Goal: Use online tool/utility: Utilize a website feature to perform a specific function

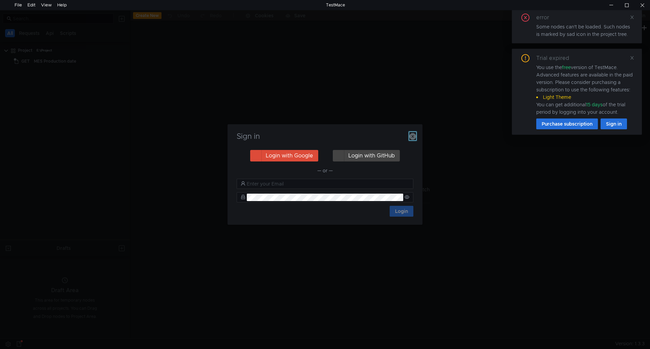
click at [410, 136] on icon "button" at bounding box center [412, 136] width 7 height 7
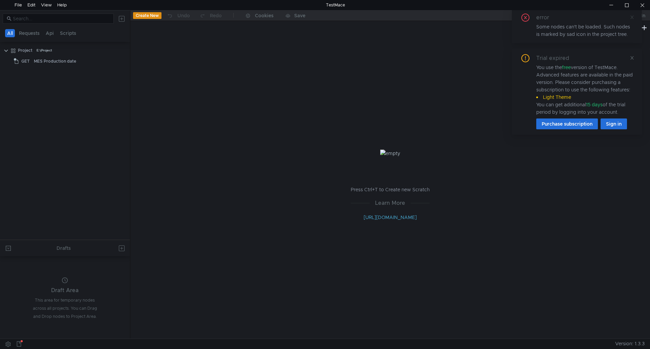
click at [631, 17] on icon at bounding box center [631, 17] width 5 height 5
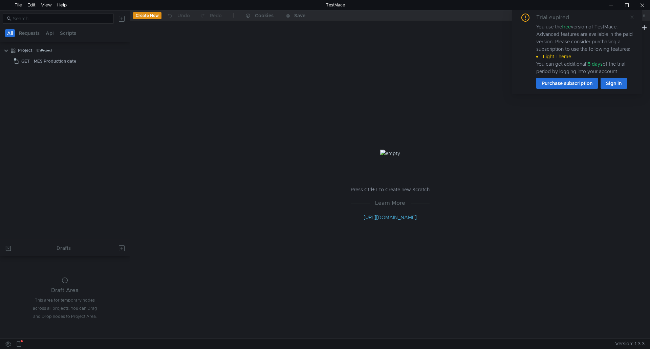
click at [632, 17] on icon at bounding box center [631, 17] width 3 height 3
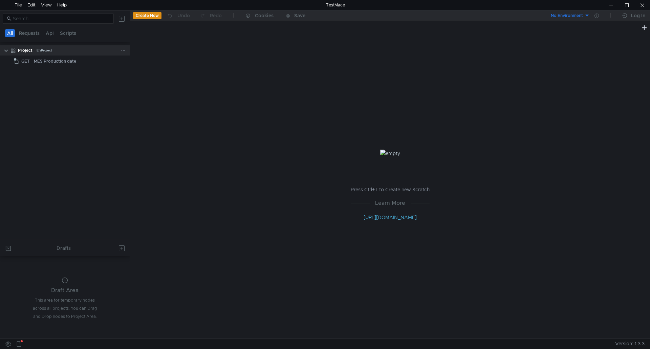
click at [7, 51] on clr-icon at bounding box center [5, 50] width 5 height 5
click at [10, 58] on app-app-tree-node-expander at bounding box center [9, 61] width 5 height 10
click at [33, 3] on div "Edit" at bounding box center [31, 5] width 8 height 10
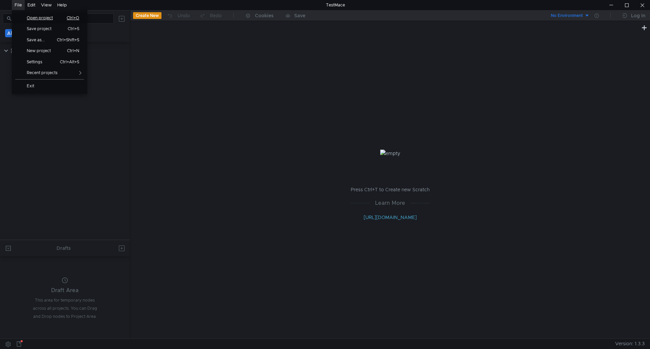
click at [27, 16] on span "Open project" at bounding box center [42, 18] width 39 height 4
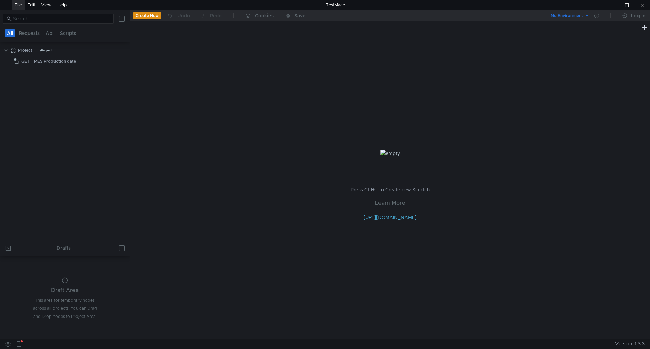
click at [89, 116] on tree-viewport "Project E:\Project GET MES Production date" at bounding box center [65, 142] width 130 height 195
click at [23, 49] on div "Project" at bounding box center [25, 50] width 15 height 10
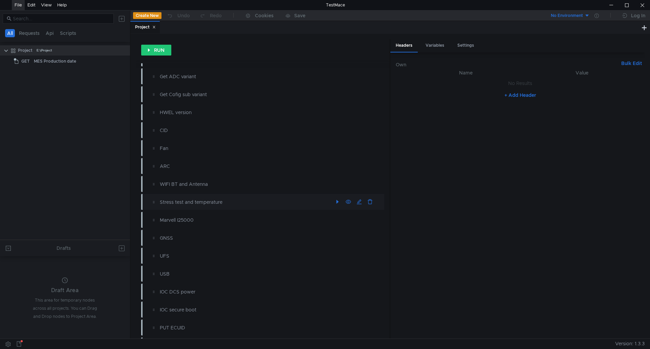
scroll to position [399, 0]
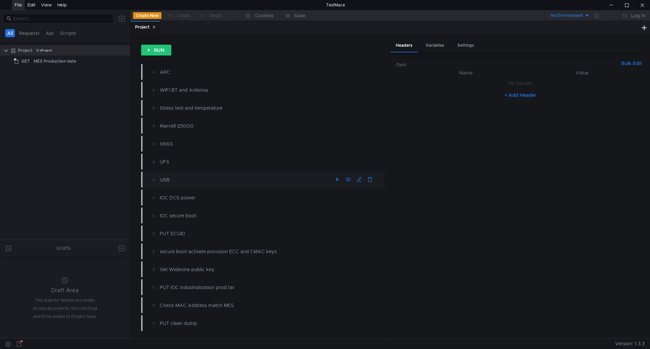
click at [171, 179] on div "USB" at bounding box center [246, 179] width 173 height 7
click at [172, 179] on div "USB" at bounding box center [246, 179] width 173 height 7
click at [159, 178] on div "USB" at bounding box center [266, 179] width 237 height 11
click at [163, 178] on div "USB" at bounding box center [246, 179] width 173 height 7
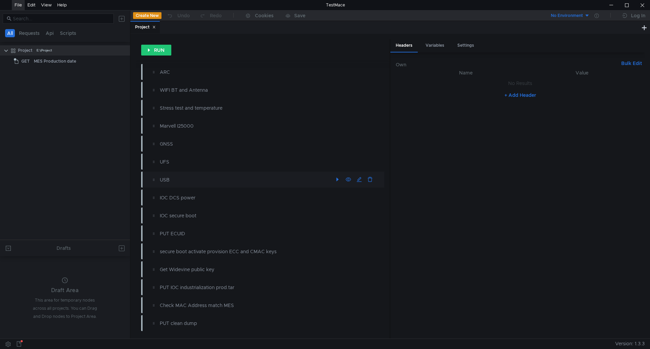
click at [163, 178] on div "USB" at bounding box center [246, 179] width 173 height 7
click at [153, 181] on clr-icon at bounding box center [153, 179] width 5 height 5
click at [42, 50] on div "E:\Project" at bounding box center [45, 50] width 16 height 10
click at [27, 32] on button "Requests" at bounding box center [29, 33] width 25 height 8
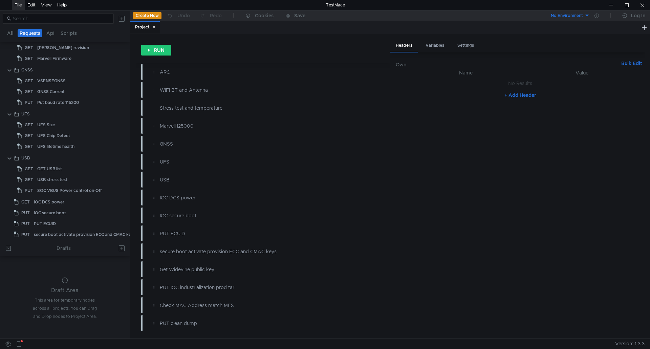
scroll to position [755, 0]
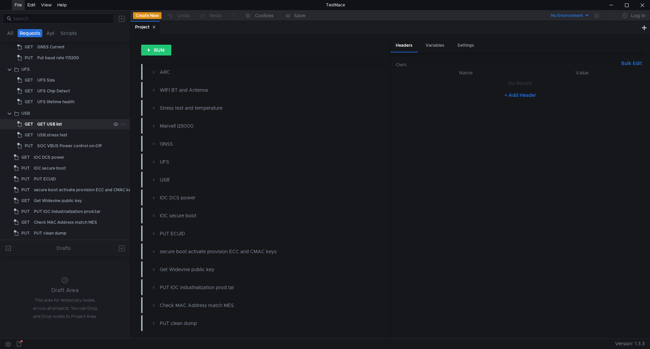
click at [74, 122] on div "GET USB list" at bounding box center [73, 124] width 73 height 10
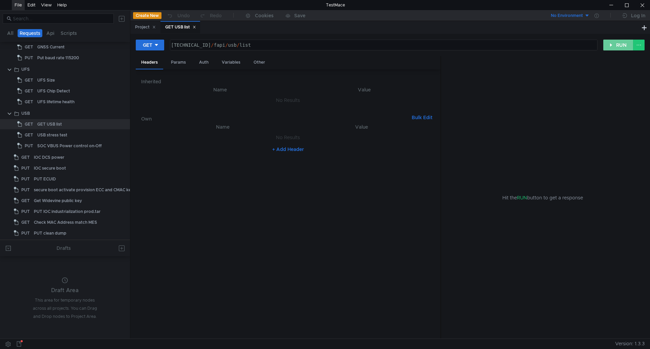
click at [613, 44] on button "RUN" at bounding box center [618, 45] width 30 height 11
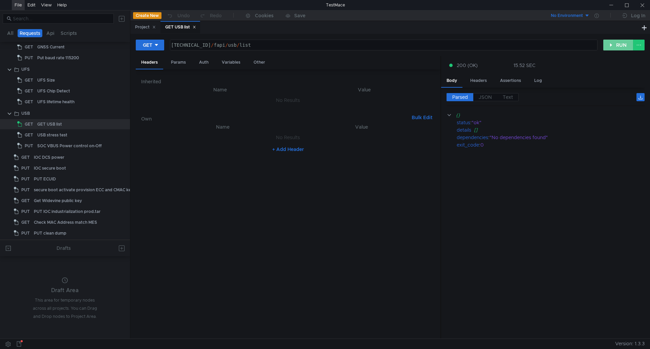
click at [617, 46] on button "RUN" at bounding box center [618, 45] width 30 height 11
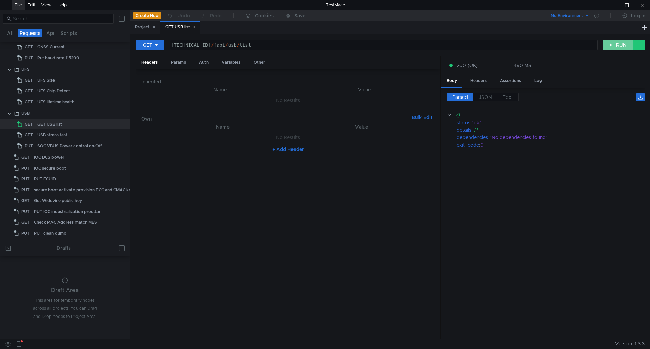
click at [617, 46] on button "RUN" at bounding box center [618, 45] width 30 height 11
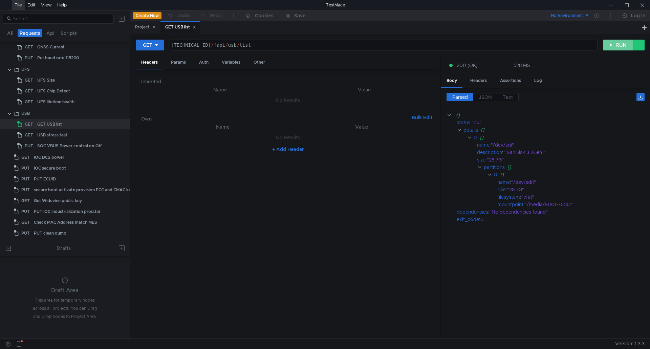
click at [614, 43] on button "RUN" at bounding box center [618, 45] width 30 height 11
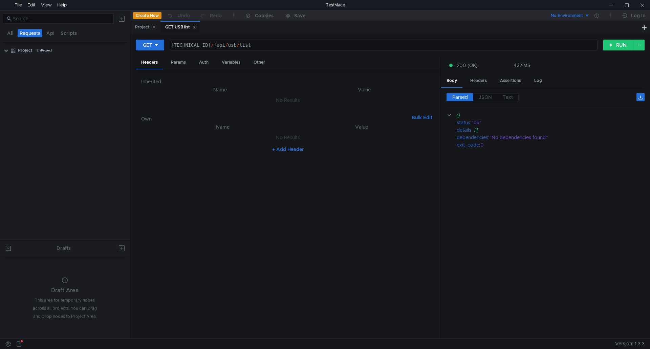
scroll to position [755, 0]
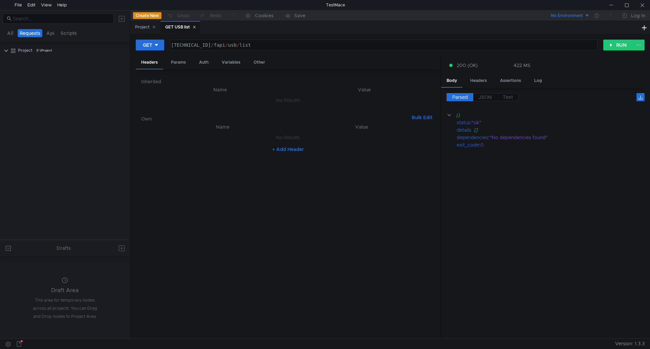
scroll to position [755, 0]
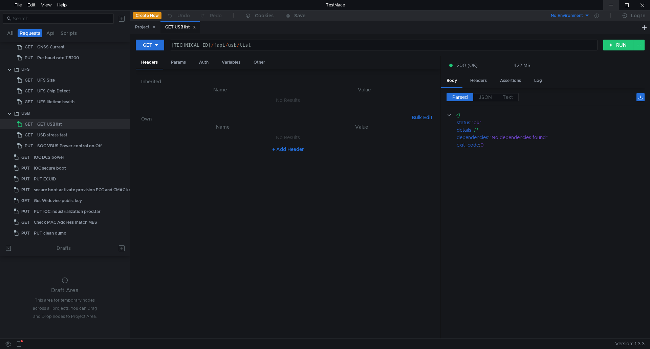
click at [615, 4] on div at bounding box center [611, 5] width 16 height 10
